Goal: Find specific page/section: Locate a particular part of the current website

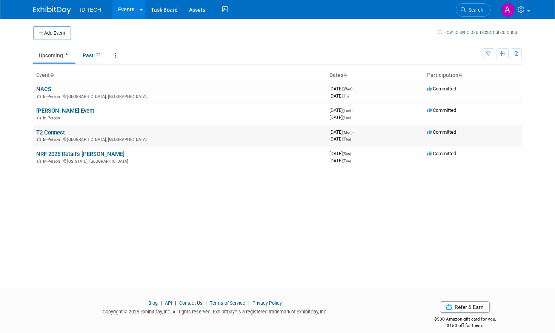
drag, startPoint x: 0, startPoint y: 0, endPoint x: 54, endPoint y: 131, distance: 141.8
click at [54, 131] on link "T2 Connect" at bounding box center [50, 132] width 29 height 7
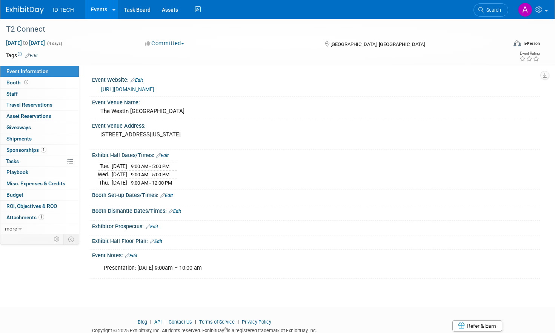
drag, startPoint x: 137, startPoint y: 268, endPoint x: 249, endPoint y: 269, distance: 111.7
click at [249, 269] on div "Presentation: [DATE] 9:00am – 10:00 am" at bounding box center [275, 268] width 355 height 15
copy div "[DATE] 9:00am – 10:00 am"
